Goal: Task Accomplishment & Management: Manage account settings

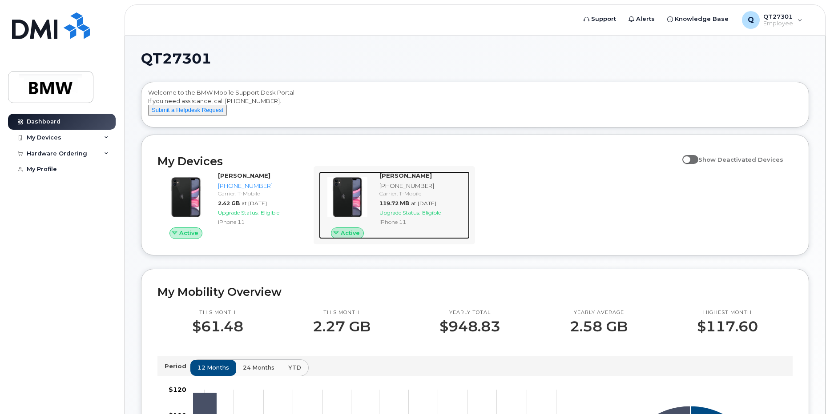
click at [414, 216] on span "Upgrade Status:" at bounding box center [399, 212] width 41 height 7
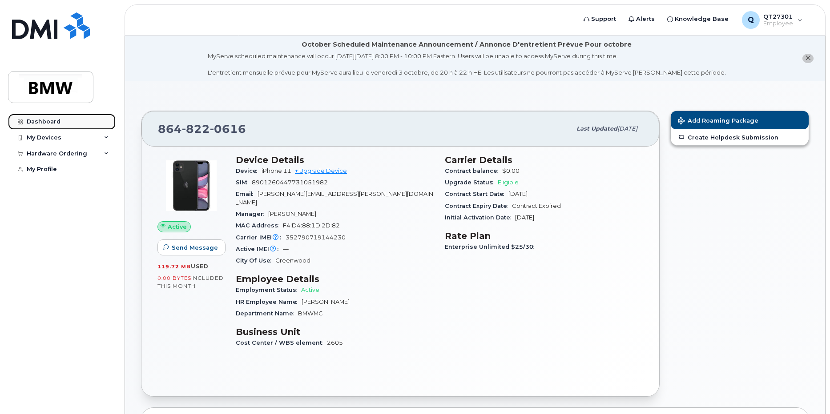
click at [47, 120] on div "Dashboard" at bounding box center [44, 121] width 34 height 7
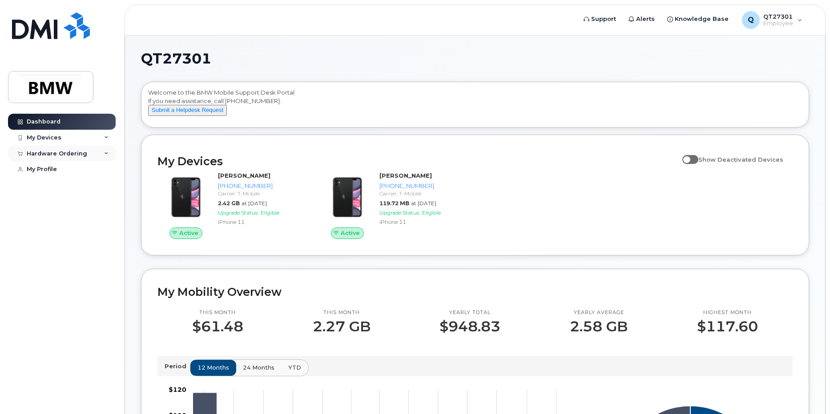
click at [53, 154] on div "Hardware Ordering" at bounding box center [57, 153] width 60 height 7
click at [106, 152] on icon at bounding box center [106, 154] width 4 height 4
click at [40, 186] on div "My Profile" at bounding box center [42, 186] width 30 height 7
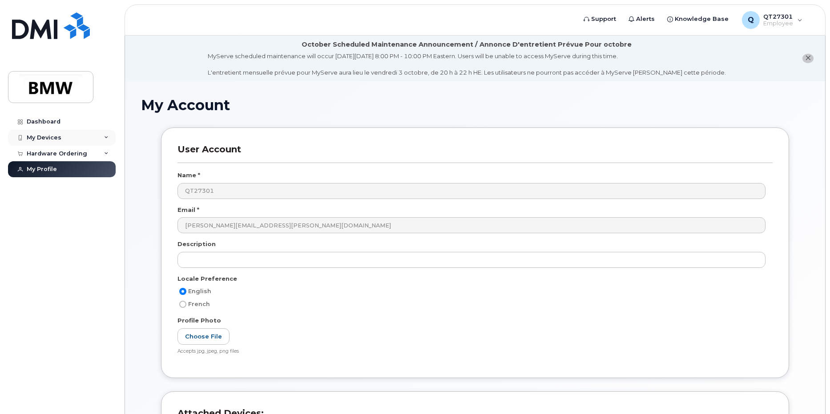
click at [40, 137] on div "My Devices" at bounding box center [44, 137] width 35 height 7
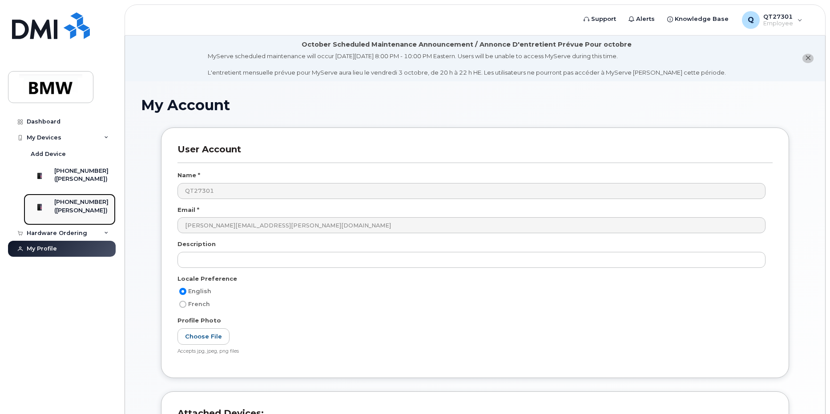
click at [73, 215] on div "([PERSON_NAME])" at bounding box center [81, 211] width 54 height 8
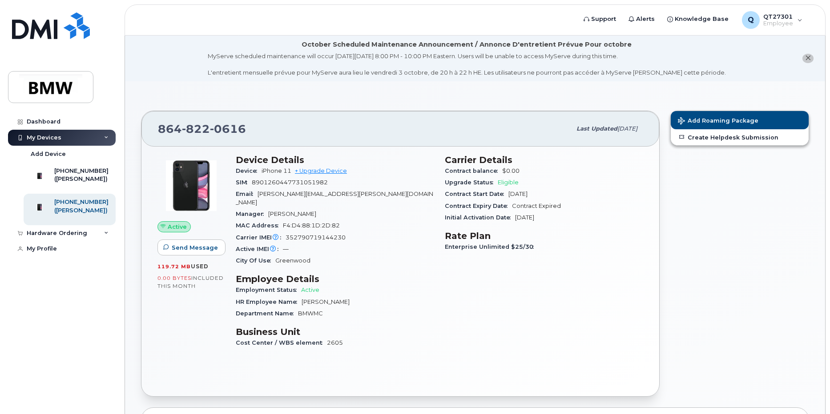
click at [498, 251] on div "Enterprise Unlimited $25/30" at bounding box center [544, 247] width 198 height 12
click at [498, 249] on span "Enterprise Unlimited $25/30" at bounding box center [491, 247] width 93 height 7
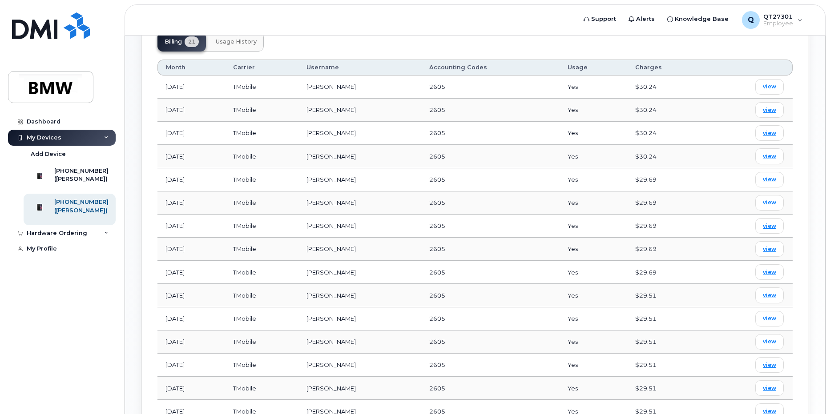
scroll to position [379, 0]
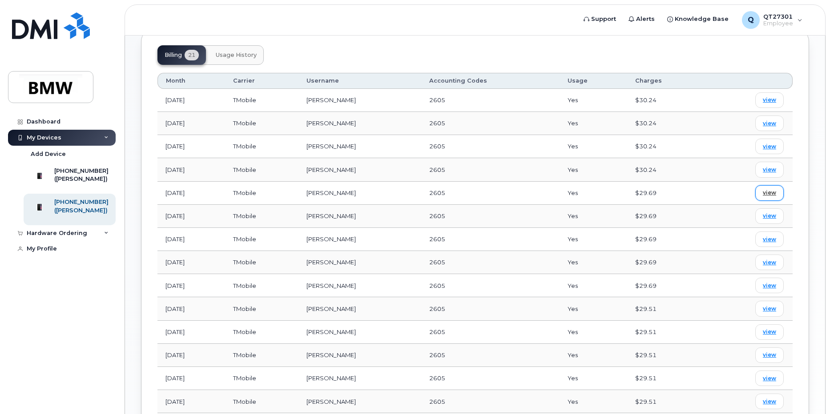
click at [770, 189] on span "view" at bounding box center [768, 193] width 13 height 8
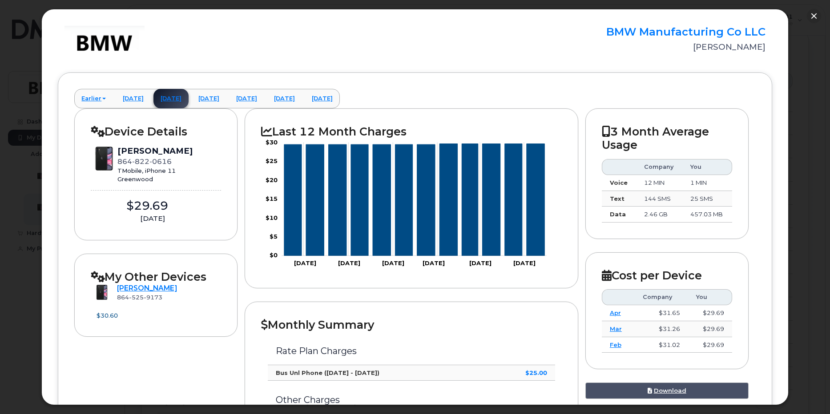
scroll to position [0, 0]
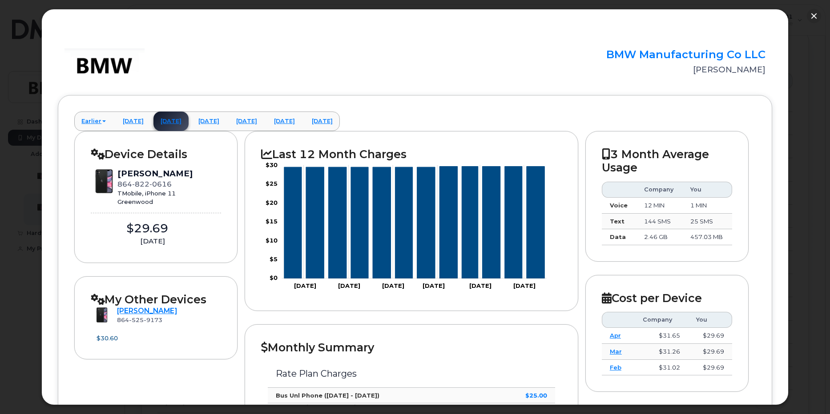
click at [135, 306] on div "Eric Johnson" at bounding box center [170, 311] width 107 height 10
click at [811, 17] on button "button" at bounding box center [813, 16] width 14 height 14
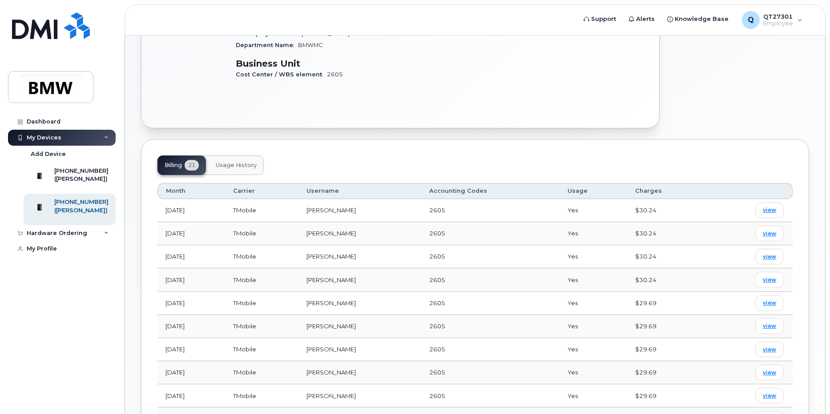
scroll to position [290, 0]
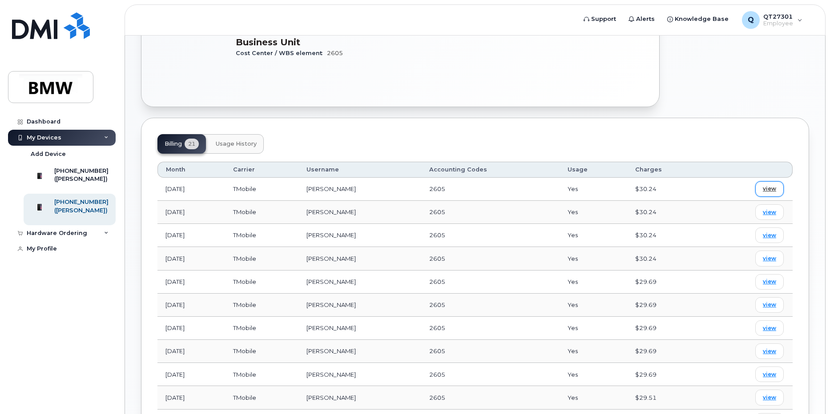
click at [769, 185] on span "view" at bounding box center [768, 189] width 13 height 8
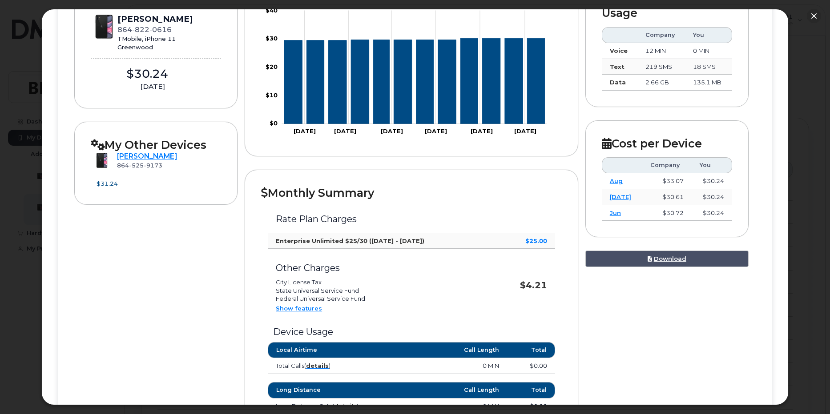
scroll to position [178, 0]
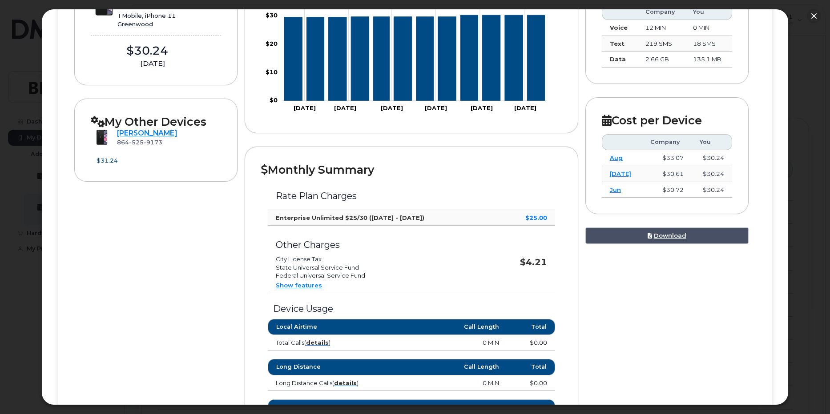
click at [291, 286] on link "Show features" at bounding box center [299, 285] width 46 height 7
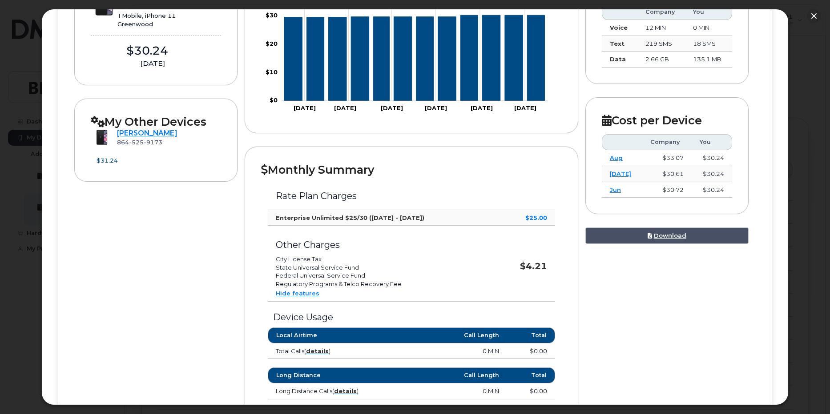
click at [295, 293] on link "Hide features" at bounding box center [298, 293] width 44 height 7
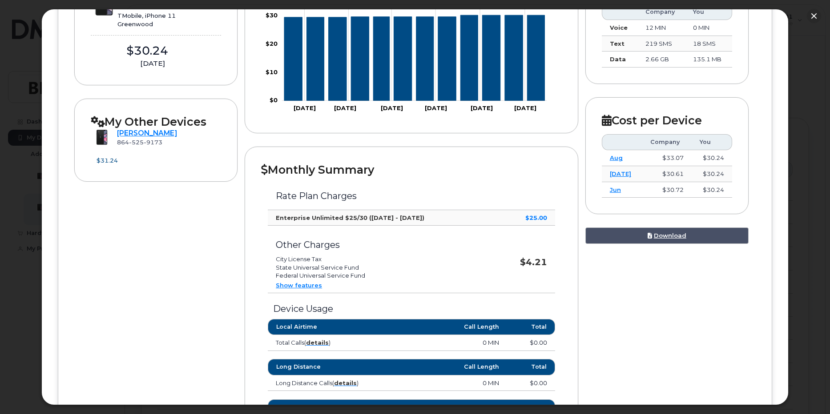
click at [297, 288] on link "Show features" at bounding box center [299, 285] width 46 height 7
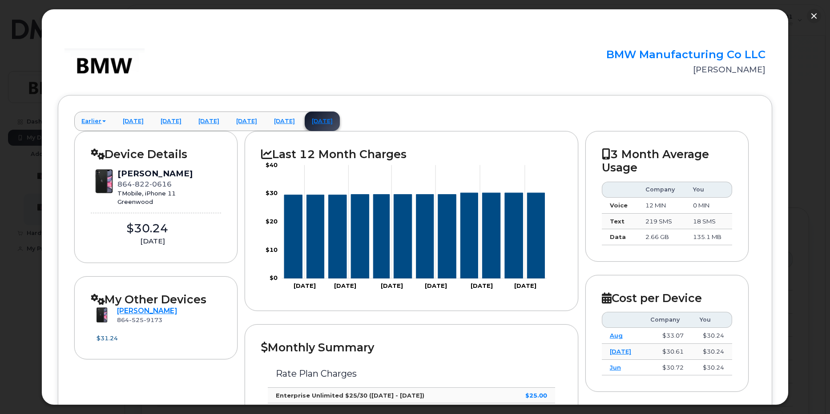
scroll to position [156, 0]
click at [812, 18] on button "button" at bounding box center [813, 16] width 14 height 14
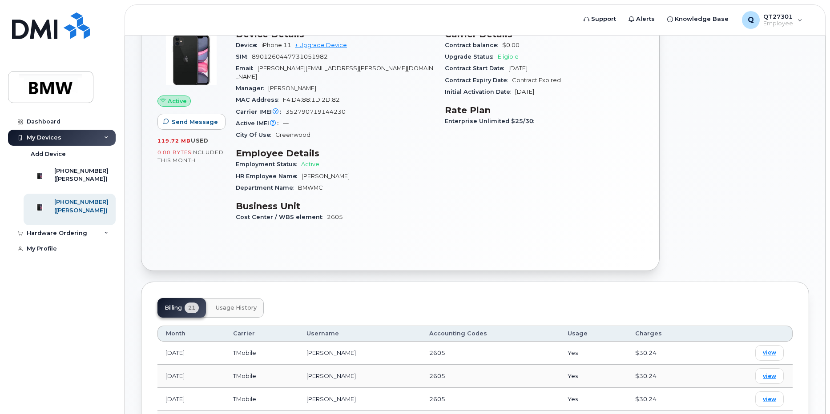
scroll to position [112, 0]
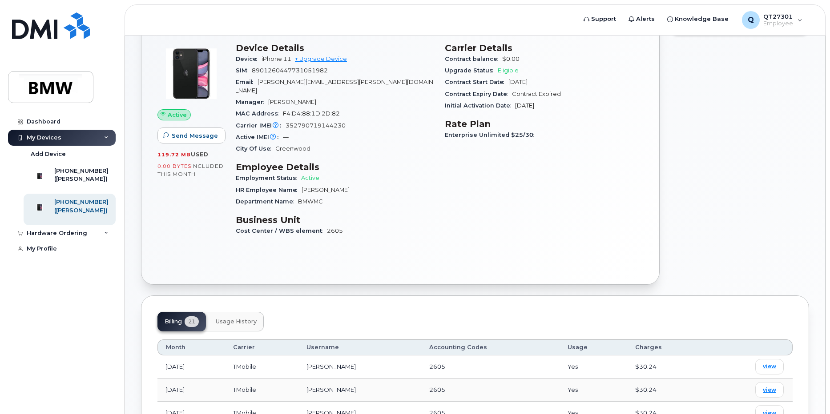
click at [250, 318] on span "Usage History" at bounding box center [236, 321] width 41 height 7
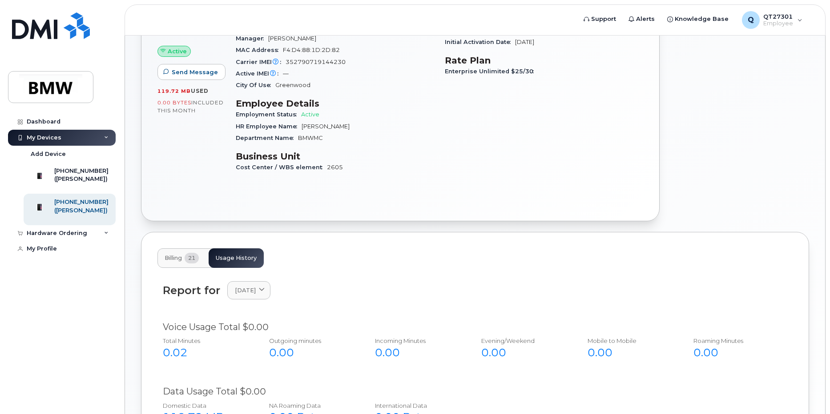
scroll to position [160, 0]
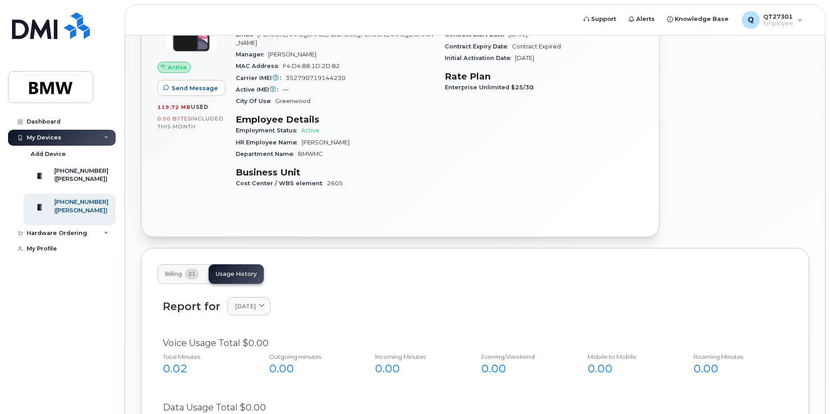
click at [164, 271] on span "Billing" at bounding box center [172, 274] width 17 height 7
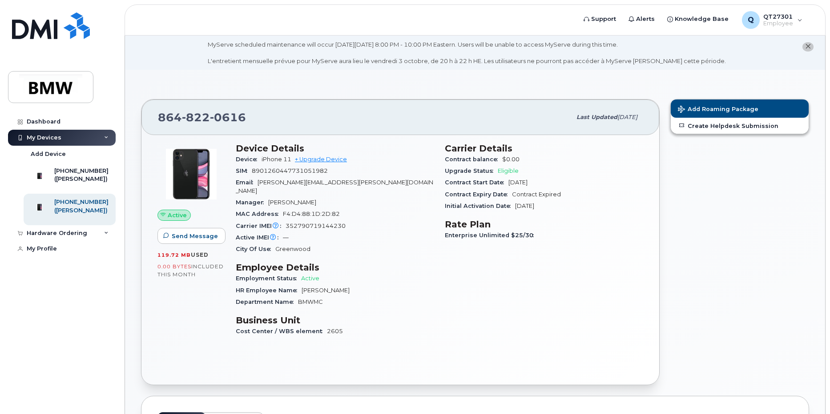
scroll to position [0, 0]
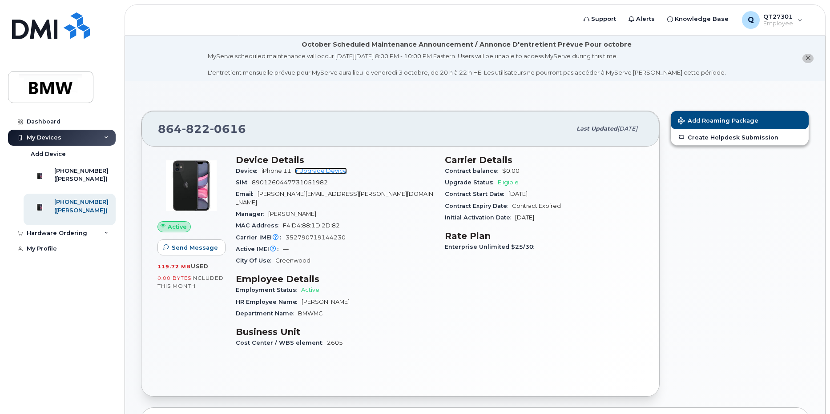
click at [328, 171] on link "+ Upgrade Device" at bounding box center [321, 171] width 52 height 7
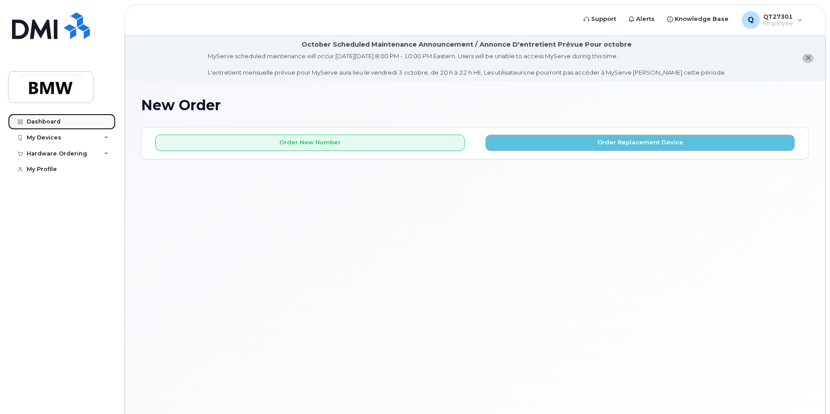
click at [42, 121] on div "Dashboard" at bounding box center [44, 121] width 34 height 7
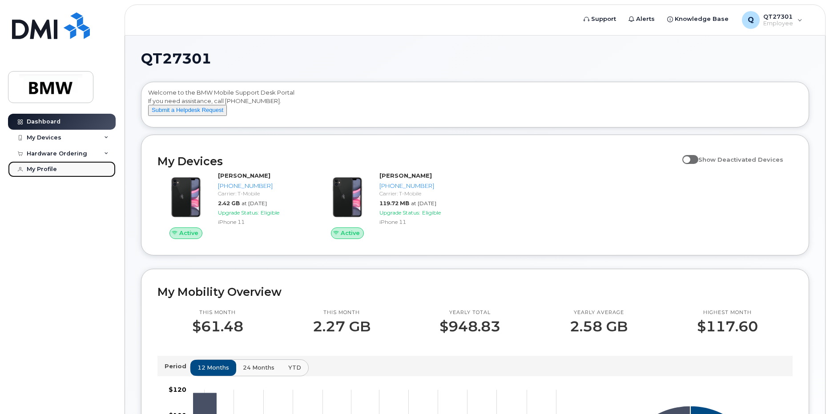
click at [46, 168] on div "My Profile" at bounding box center [42, 169] width 30 height 7
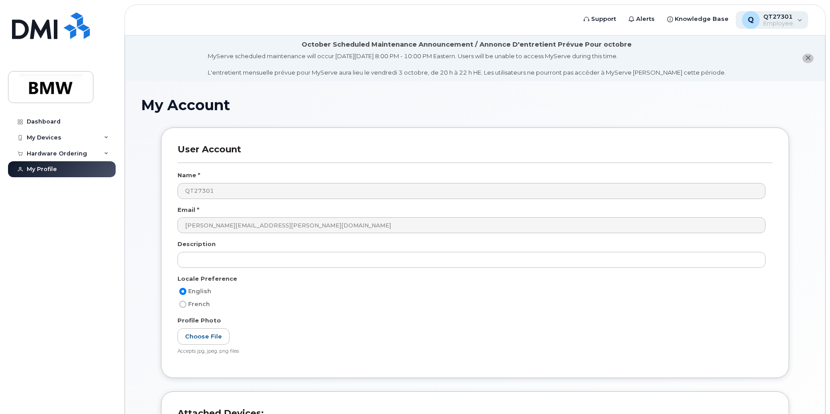
click at [788, 20] on span "Employee" at bounding box center [778, 23] width 30 height 7
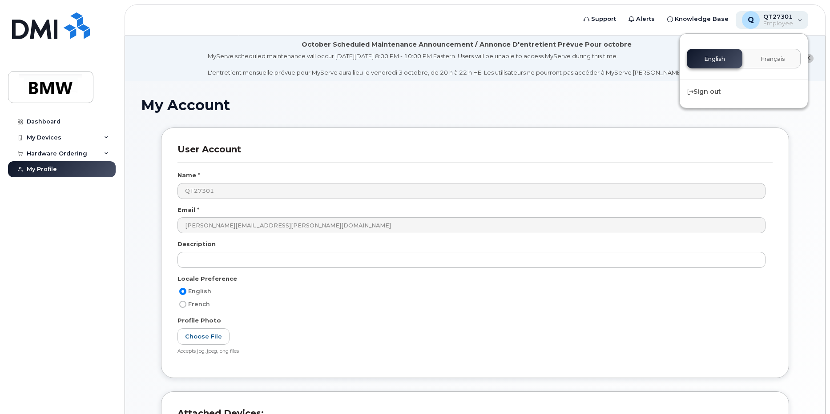
click at [797, 19] on div "Q QT27301 Employee" at bounding box center [771, 20] width 73 height 18
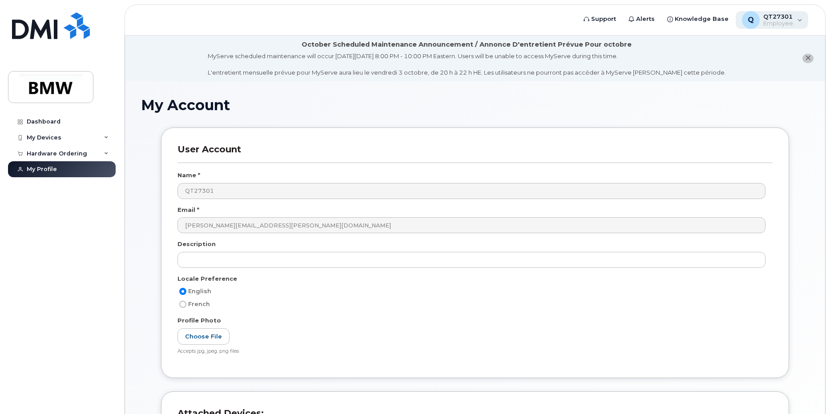
click at [797, 19] on div "Q QT27301 Employee" at bounding box center [771, 20] width 73 height 18
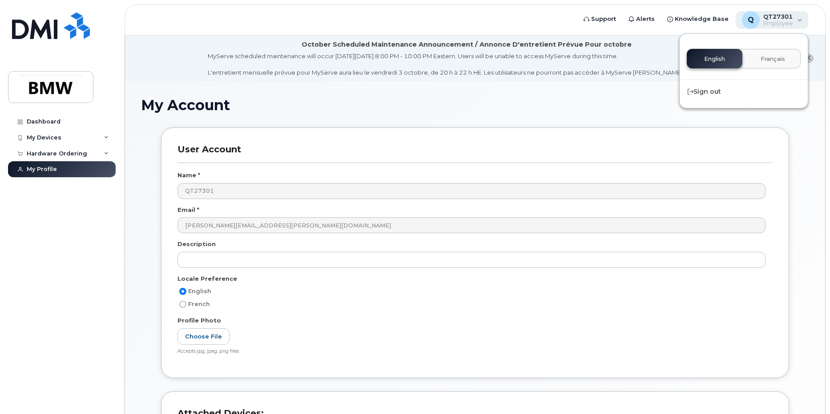
click at [797, 19] on div "Q QT27301 Employee" at bounding box center [771, 20] width 73 height 18
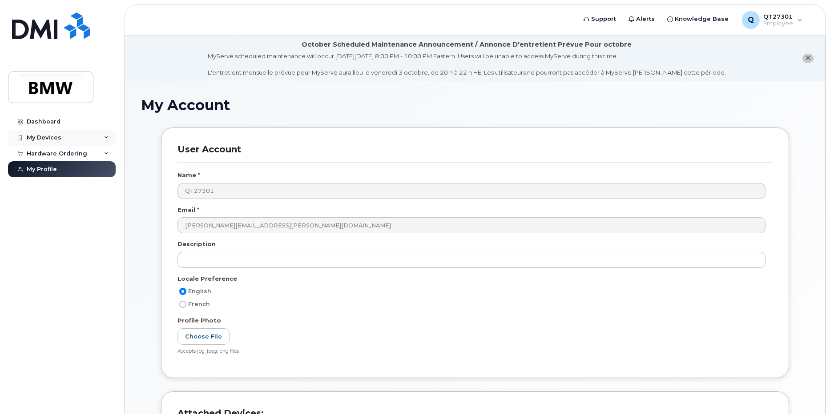
click at [31, 139] on div "My Devices" at bounding box center [44, 137] width 35 height 7
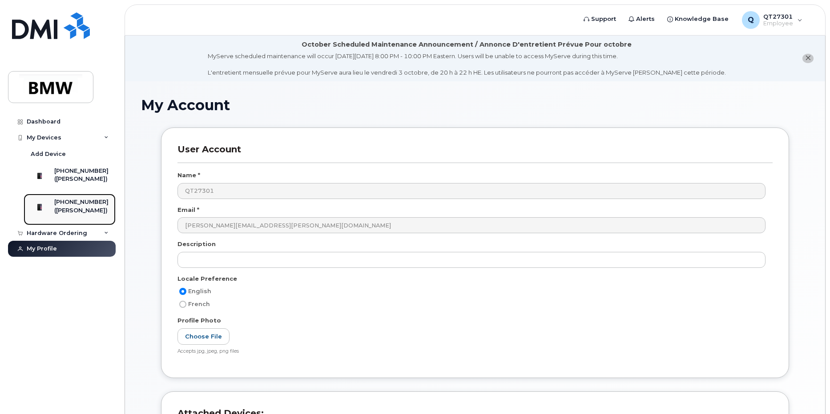
click at [51, 216] on div at bounding box center [39, 207] width 23 height 18
